Goal: Information Seeking & Learning: Learn about a topic

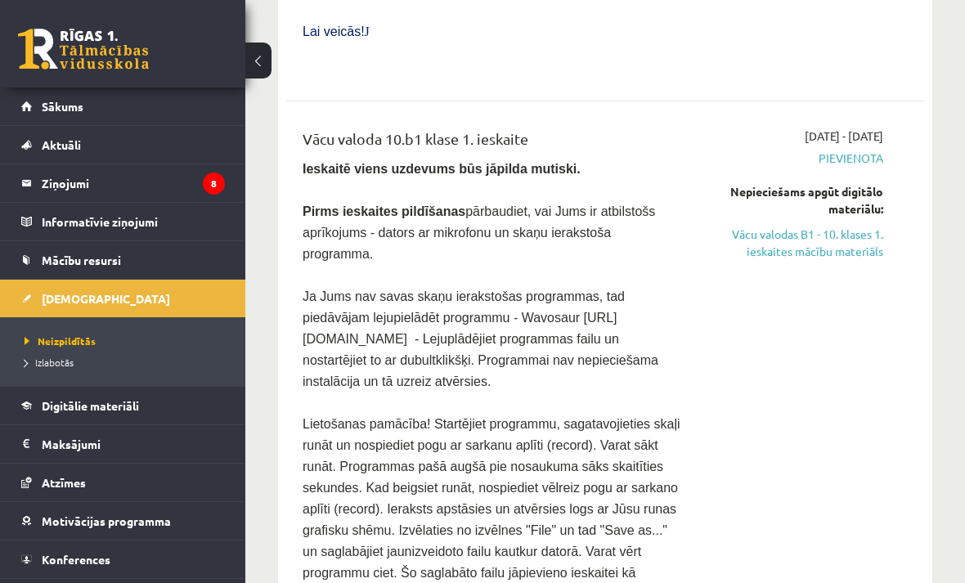
scroll to position [896, 0]
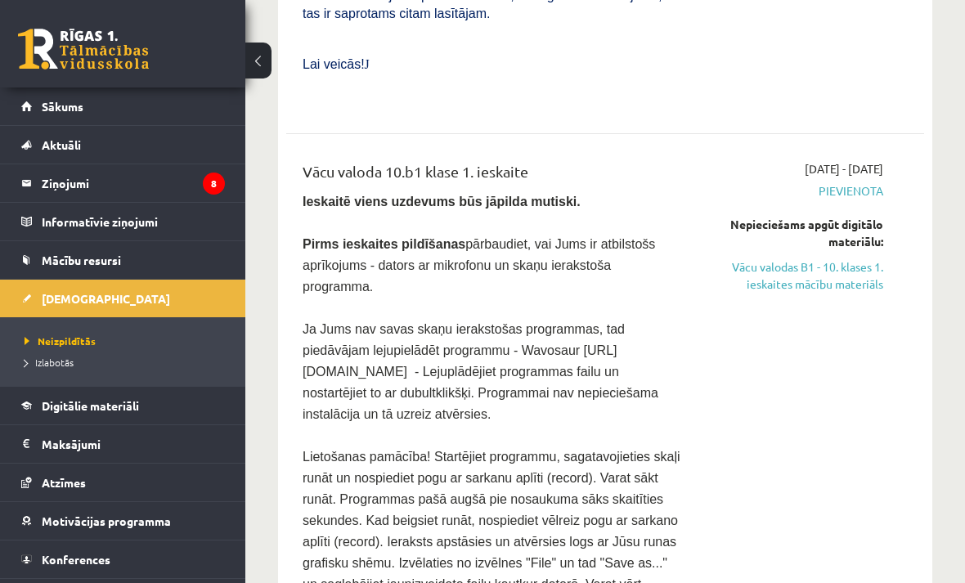
click at [856, 259] on link "Vācu valodas B1 - 10. klases 1. ieskaites mācību materiāls" at bounding box center [795, 276] width 178 height 34
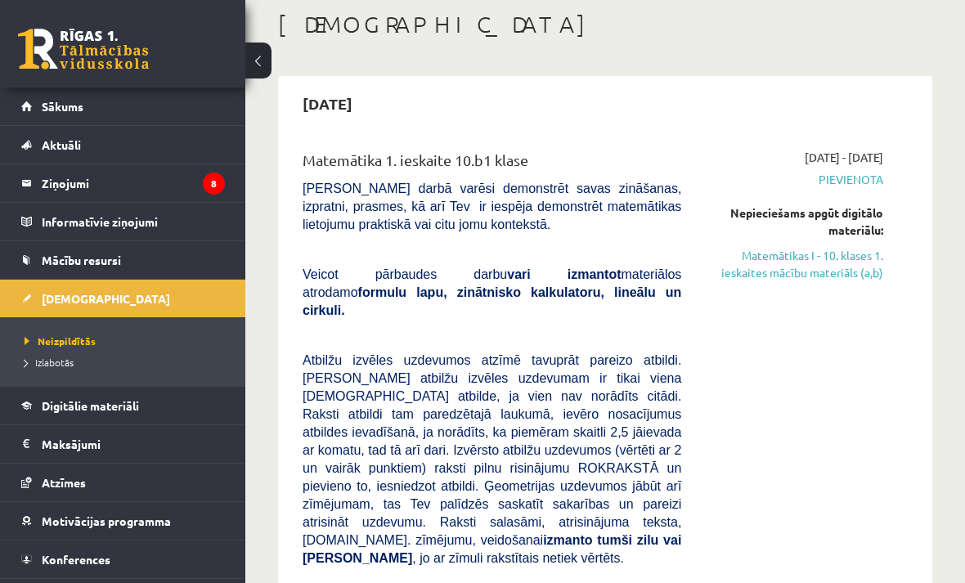
scroll to position [87, 0]
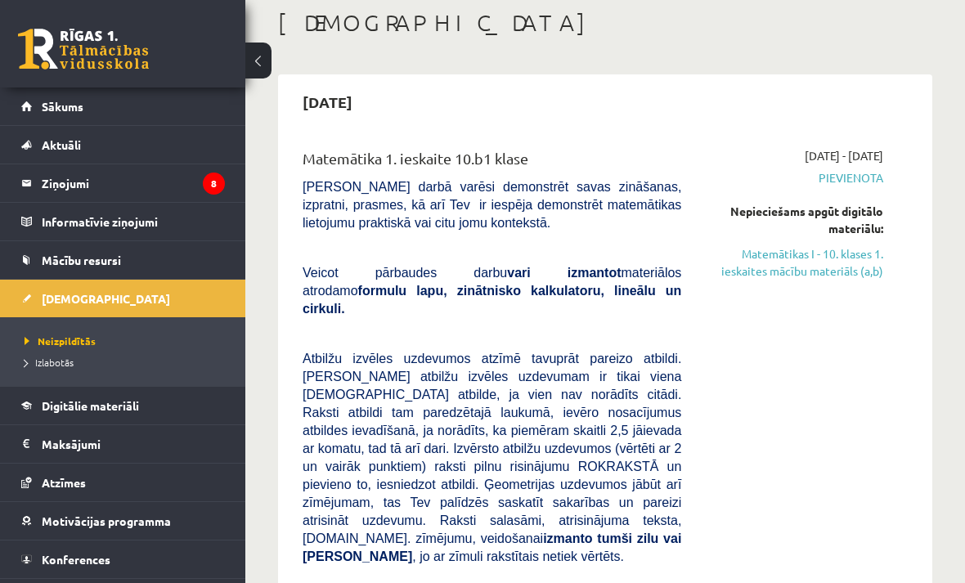
click at [777, 267] on link "Matemātikas I - 10. klases 1. ieskaites mācību materiāls (a,b)" at bounding box center [795, 262] width 178 height 34
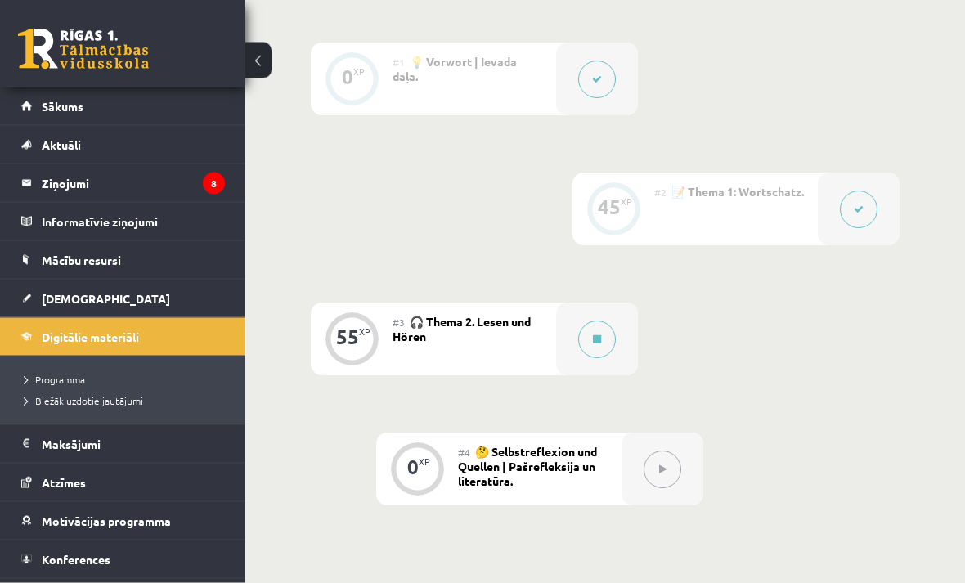
click at [602, 346] on button at bounding box center [597, 341] width 38 height 38
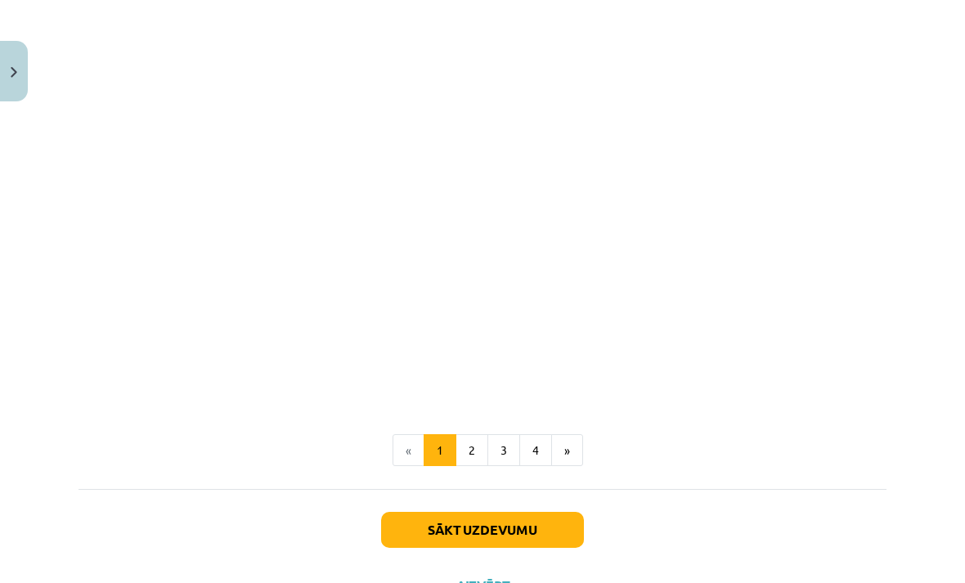
scroll to position [1746, 0]
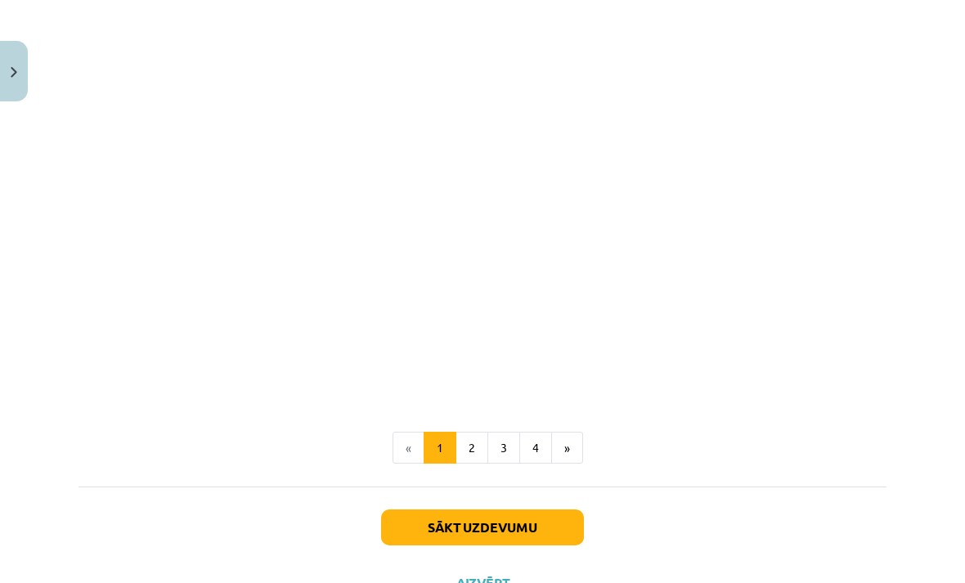
click at [472, 448] on button "2" at bounding box center [472, 448] width 33 height 33
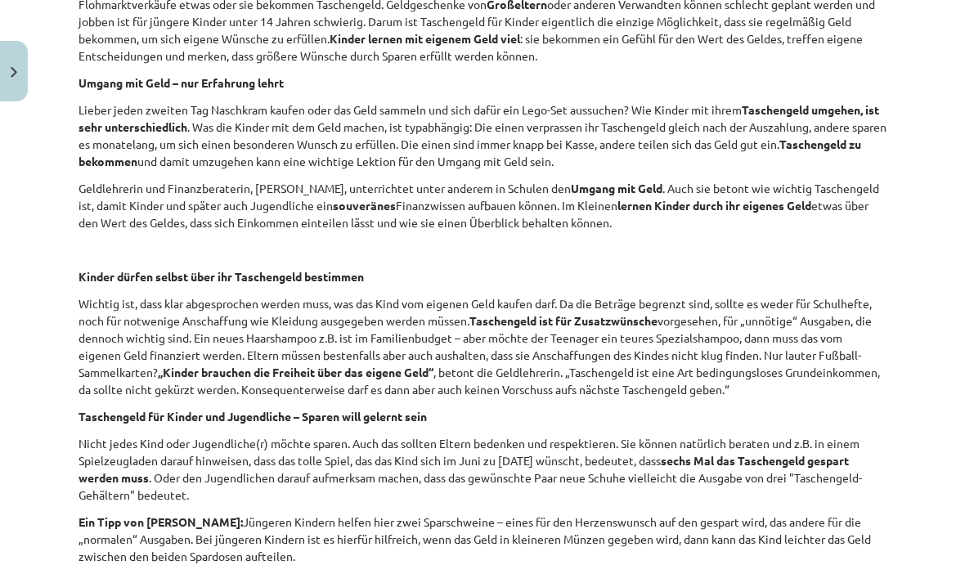
scroll to position [293, 0]
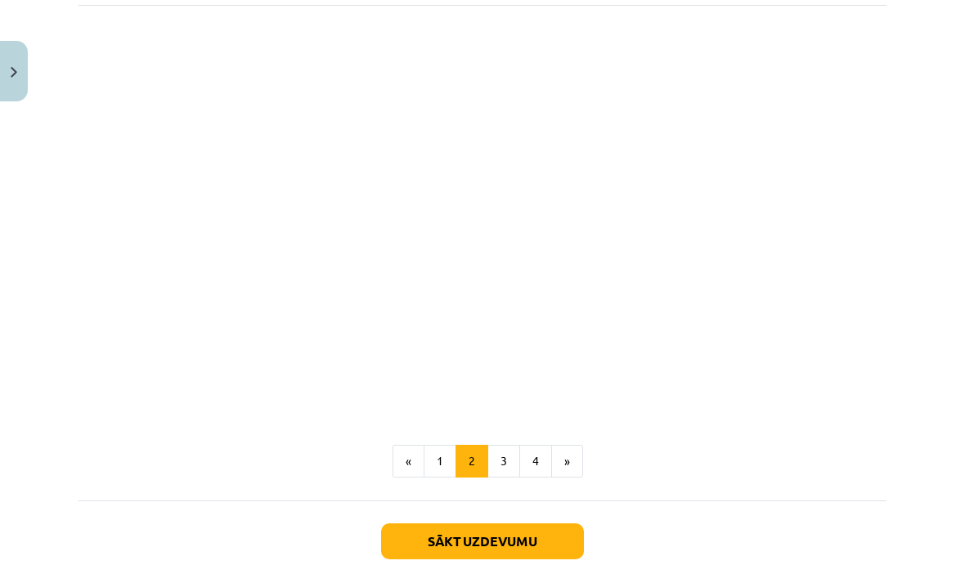
click at [511, 445] on button "3" at bounding box center [504, 461] width 33 height 33
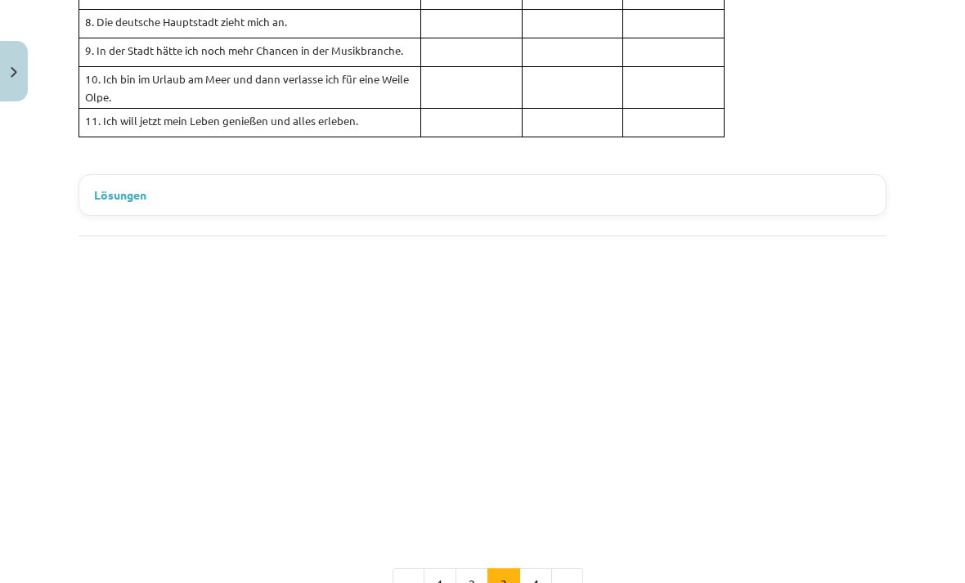
click at [536, 570] on button "4" at bounding box center [535, 585] width 33 height 33
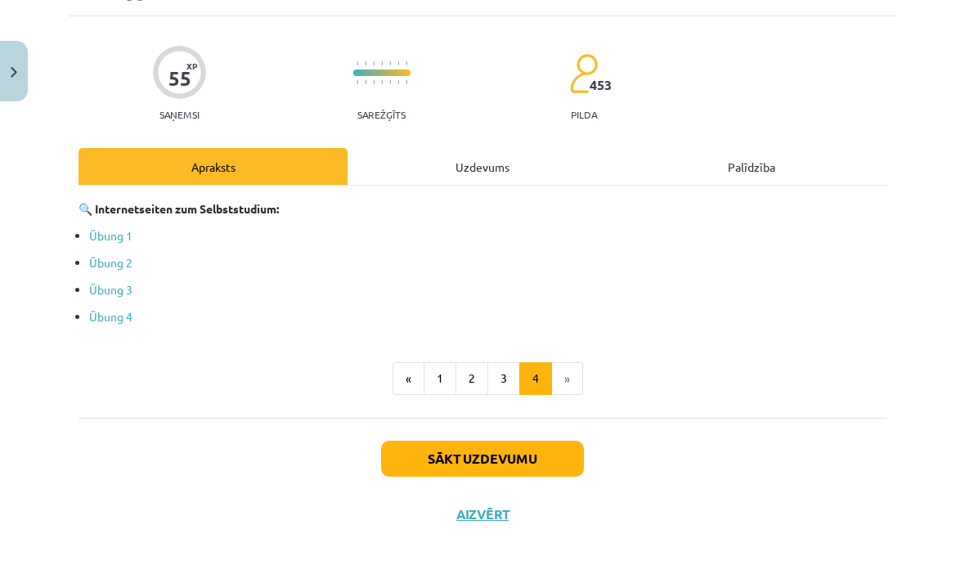
scroll to position [38, 0]
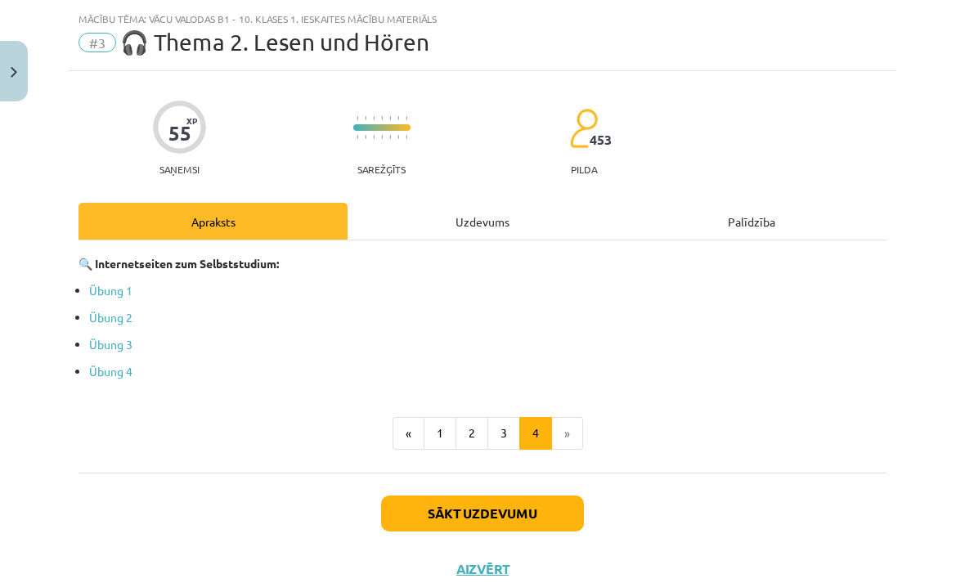
click at [124, 291] on link "Übung 1" at bounding box center [110, 290] width 43 height 15
click at [510, 216] on div "Uzdevums" at bounding box center [482, 221] width 269 height 37
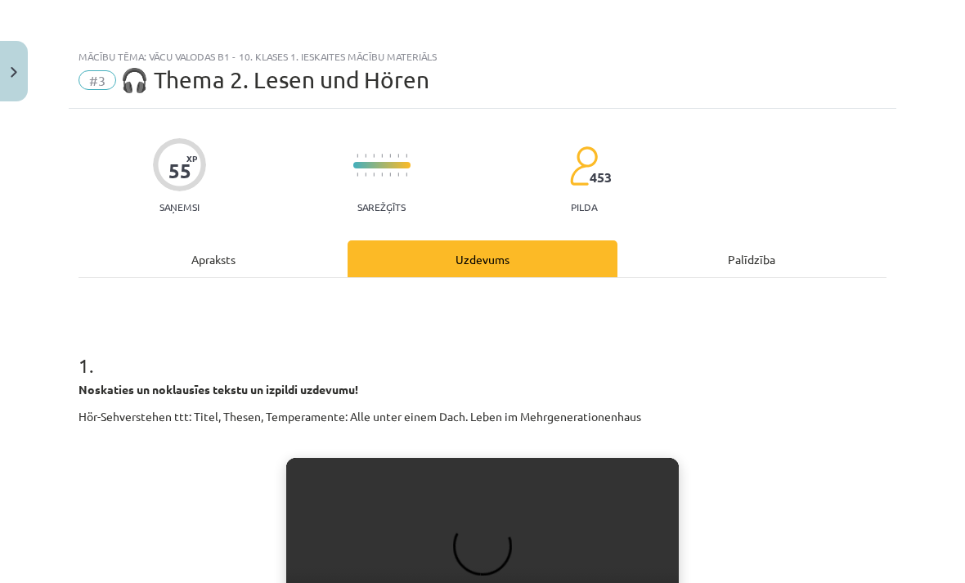
scroll to position [0, 0]
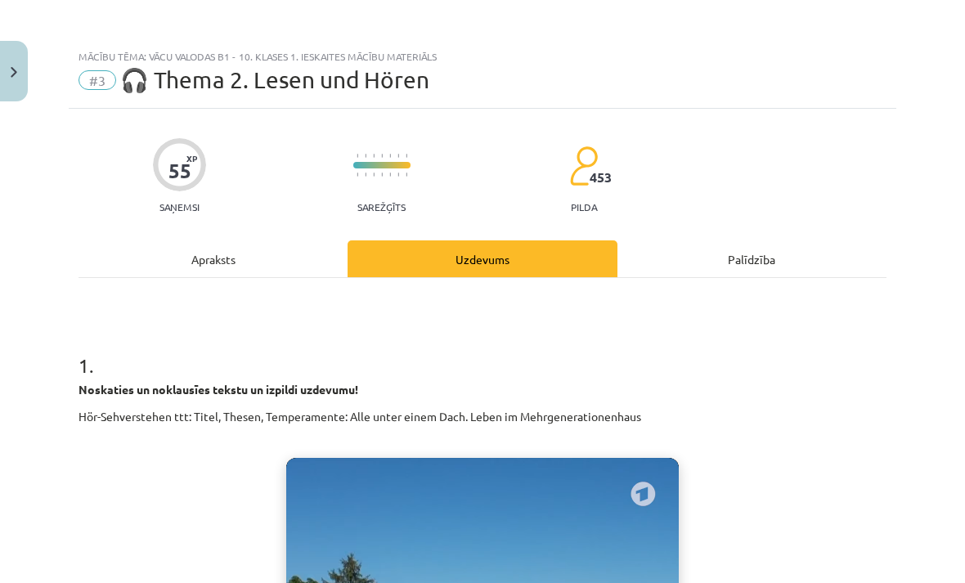
click at [292, 264] on div "Apraksts" at bounding box center [213, 259] width 269 height 37
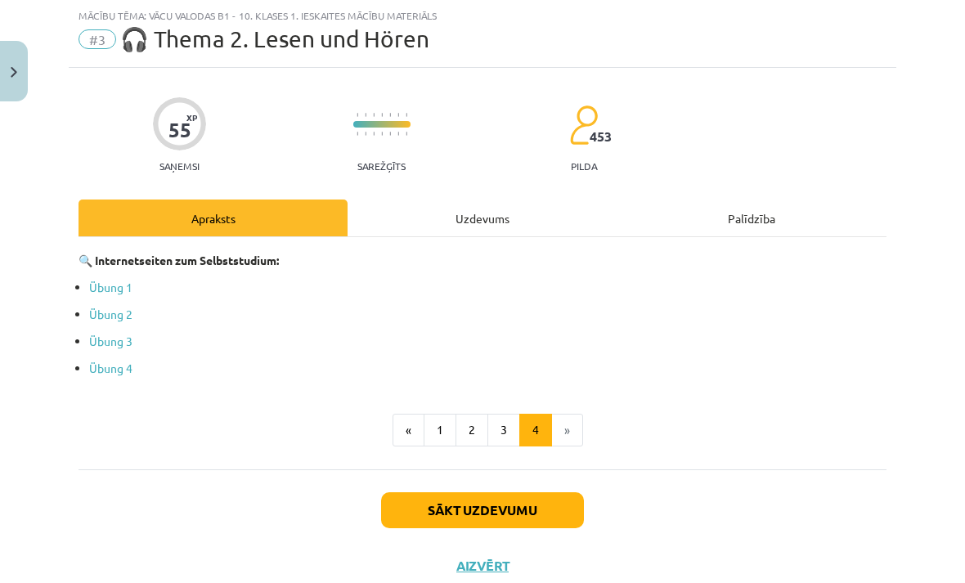
scroll to position [38, 0]
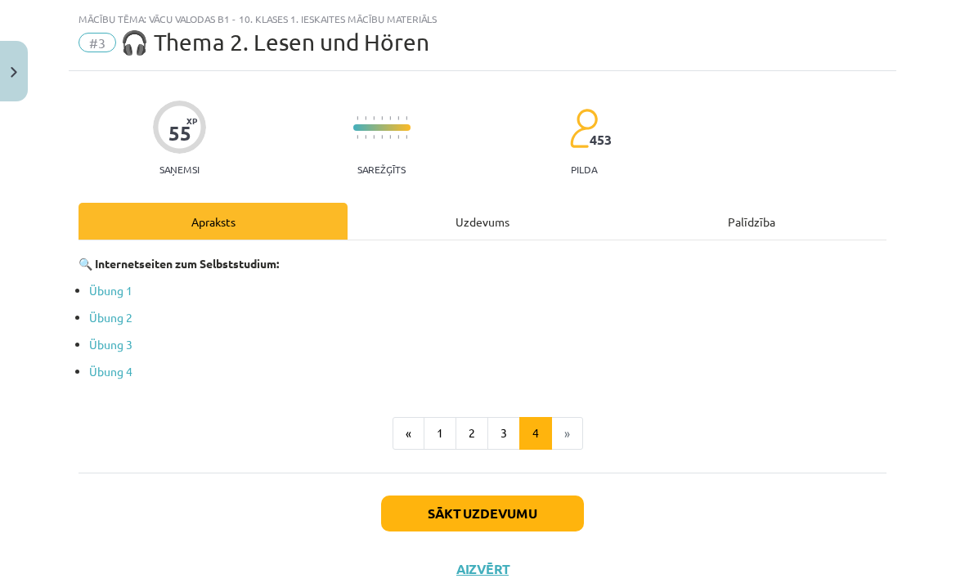
click at [443, 426] on button "1" at bounding box center [440, 433] width 33 height 33
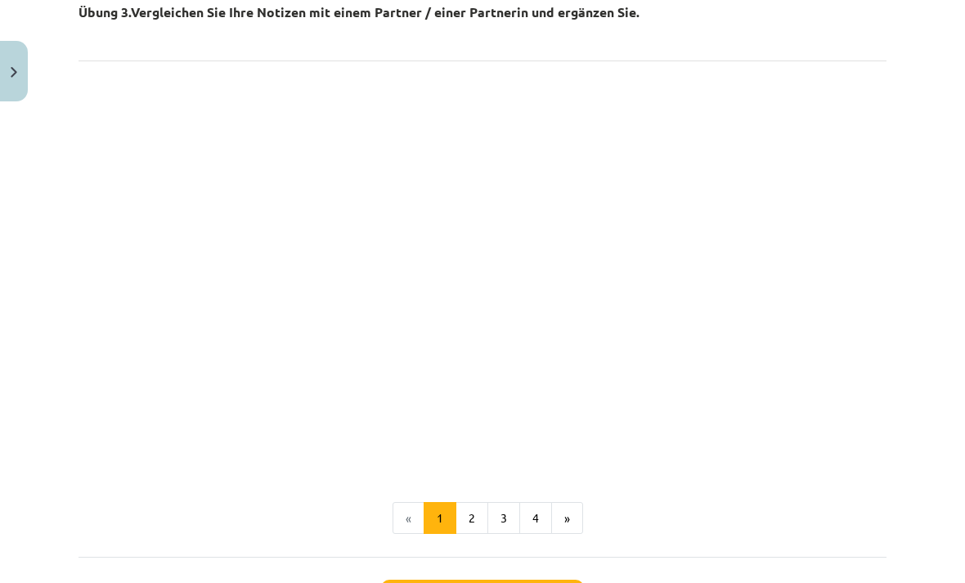
scroll to position [1675, 0]
click at [478, 502] on button "2" at bounding box center [472, 518] width 33 height 33
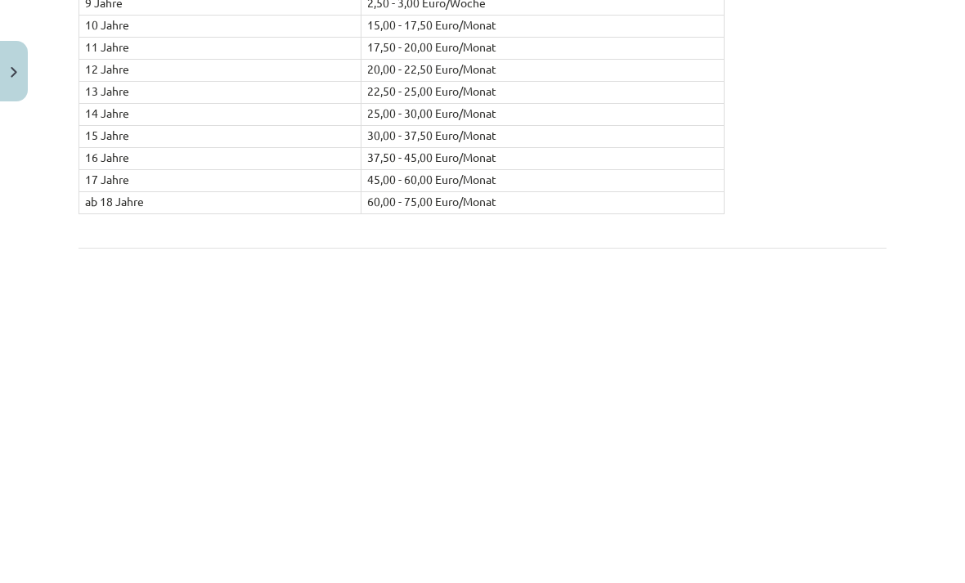
scroll to position [293, 0]
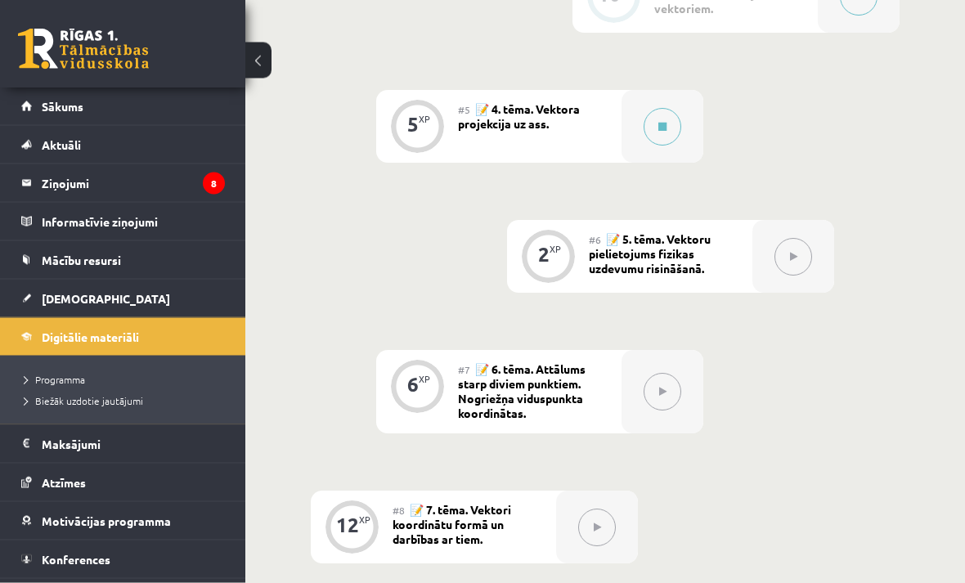
click at [636, 147] on div at bounding box center [663, 127] width 82 height 73
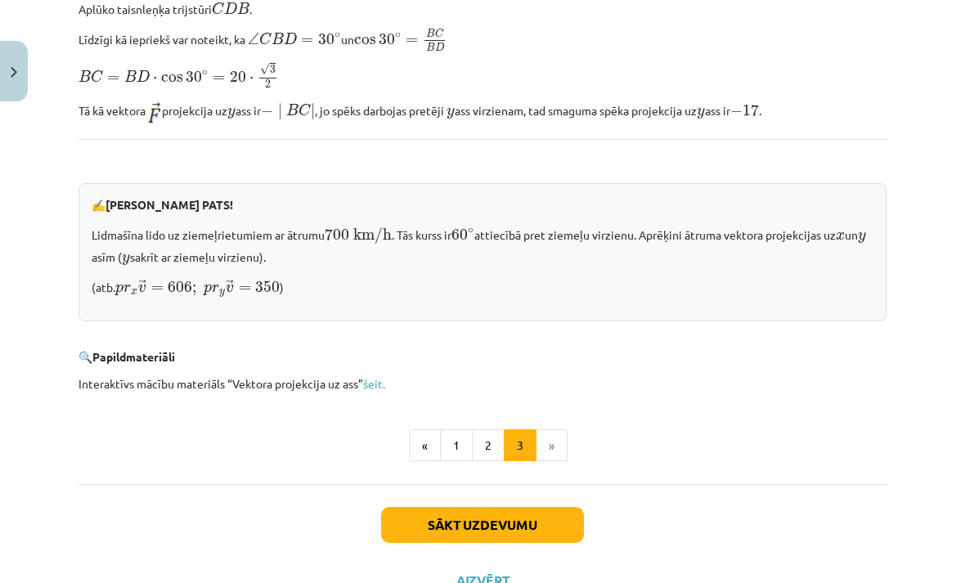
click at [534, 519] on button "Sākt uzdevumu" at bounding box center [482, 525] width 203 height 36
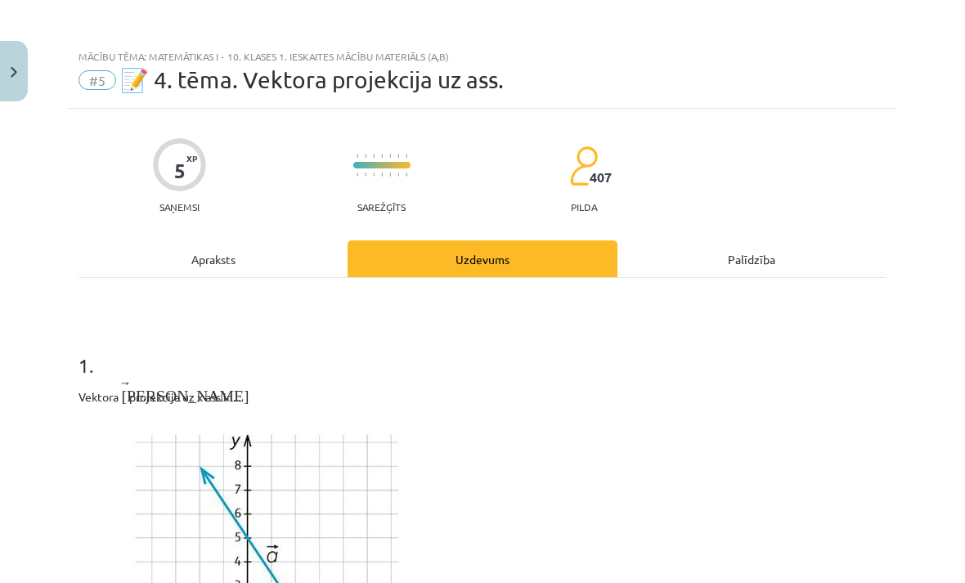
scroll to position [0, 0]
